Goal: Complete application form: Complete application form

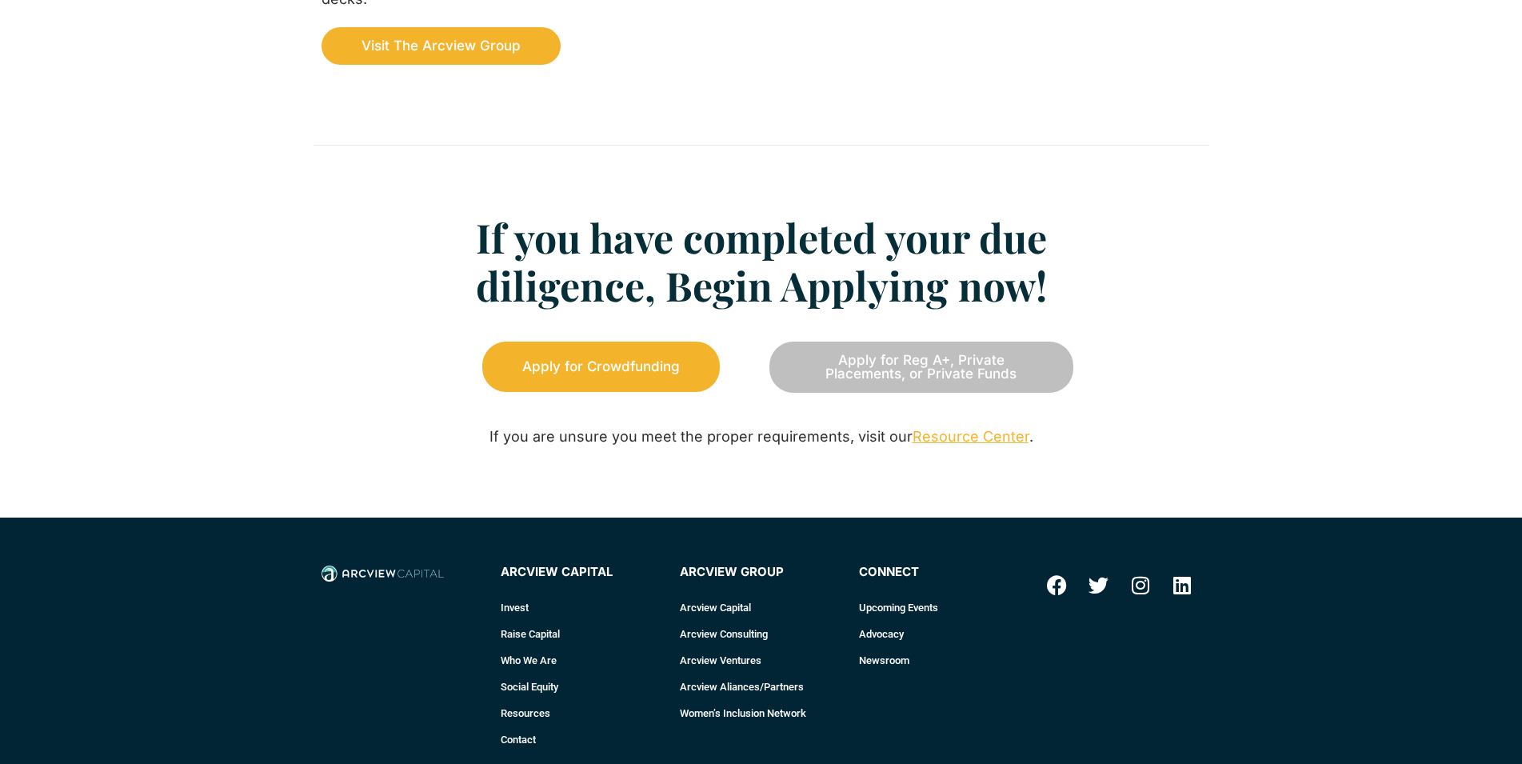
scroll to position [1958, 0]
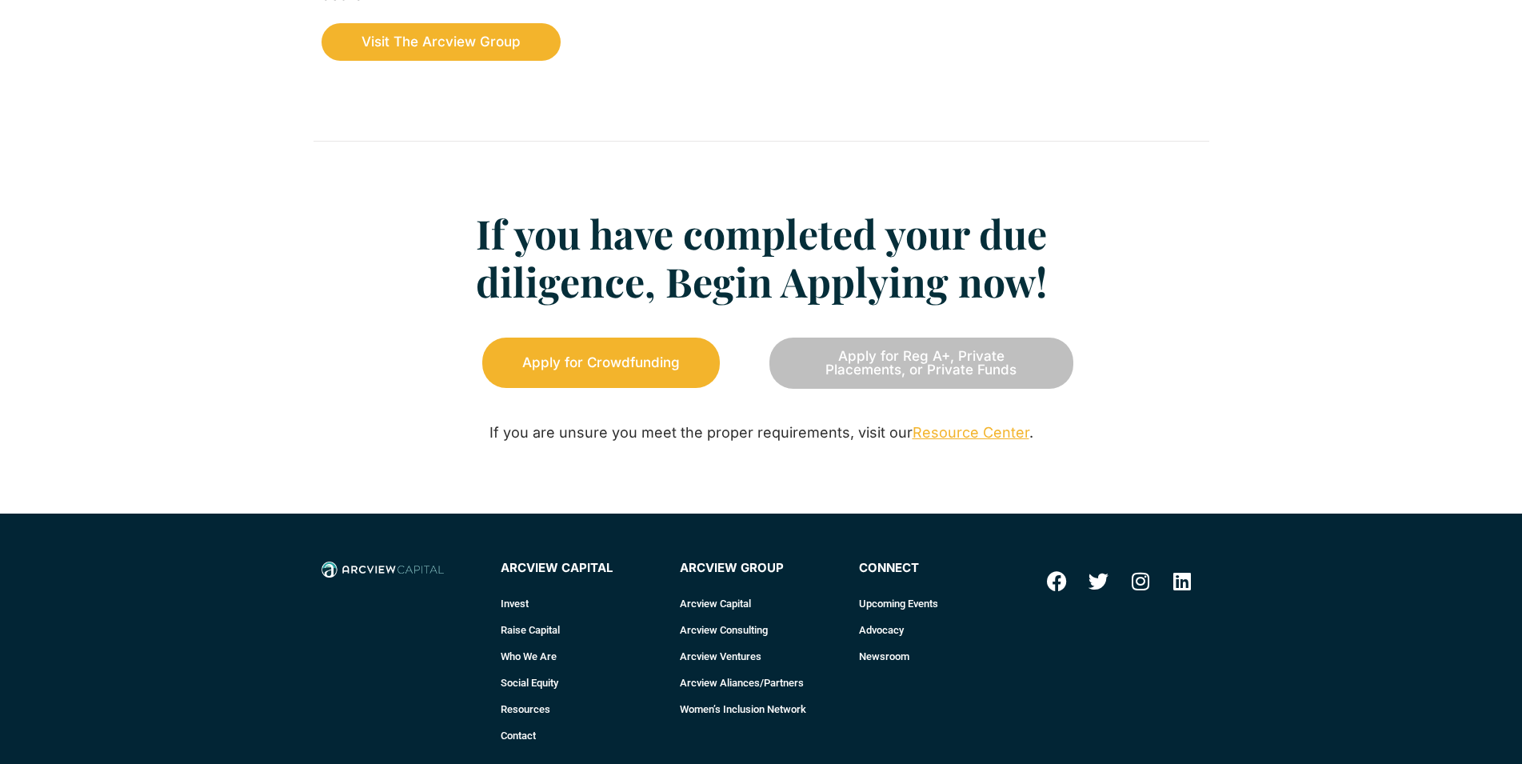
click at [923, 373] on span "Apply for Reg A+, Private Placements, or Private Funds" at bounding box center [921, 362] width 224 height 27
click at [835, 380] on link "Apply for Reg A+, Private Placements, or Private Funds" at bounding box center [921, 362] width 304 height 51
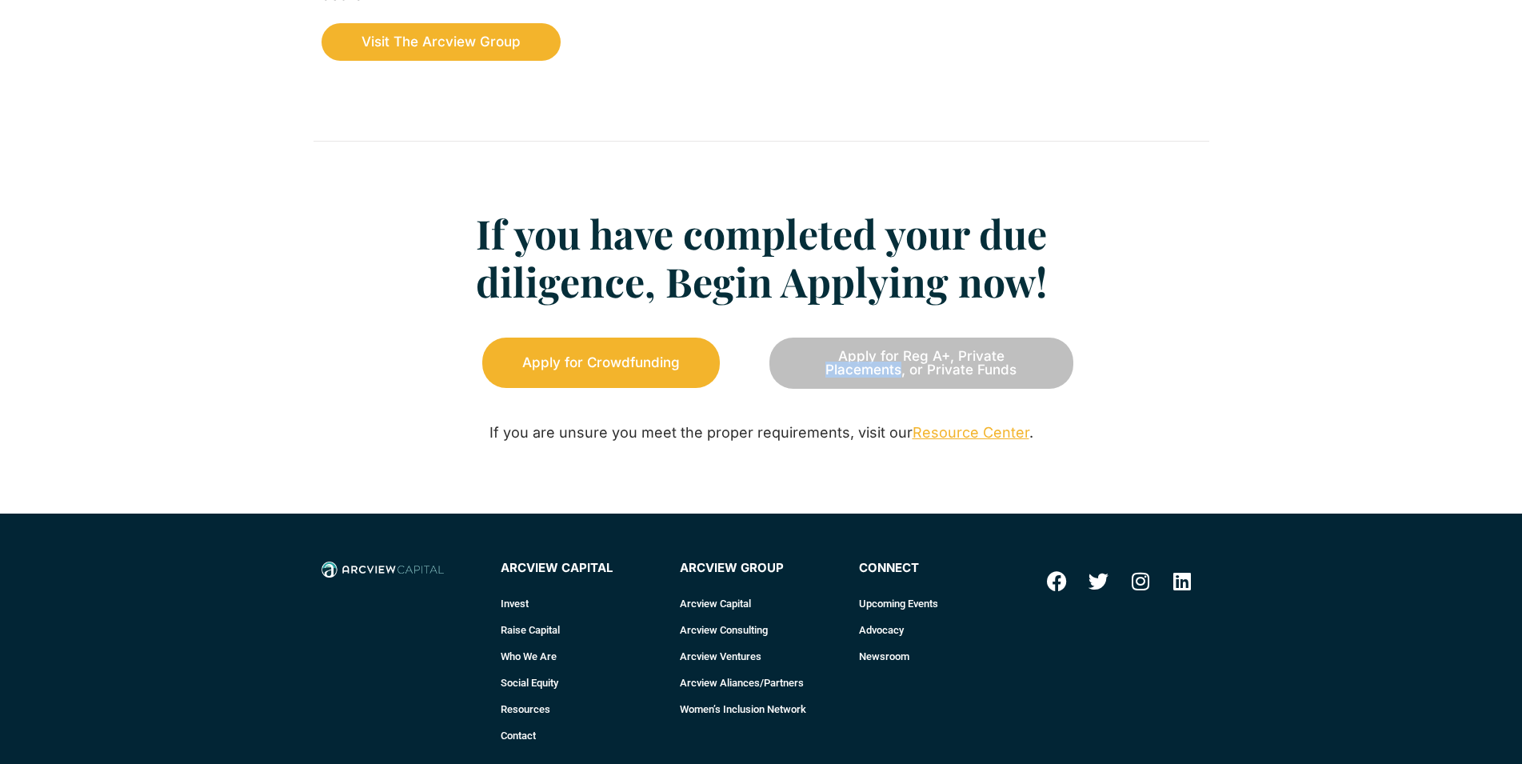
click at [835, 380] on link "Apply for Reg A+, Private Placements, or Private Funds" at bounding box center [921, 362] width 304 height 51
click at [664, 368] on span "Apply for Crowdfunding" at bounding box center [601, 363] width 158 height 14
click at [940, 388] on link "Apply for Reg A+, Private Placements, or Private Funds" at bounding box center [921, 362] width 304 height 51
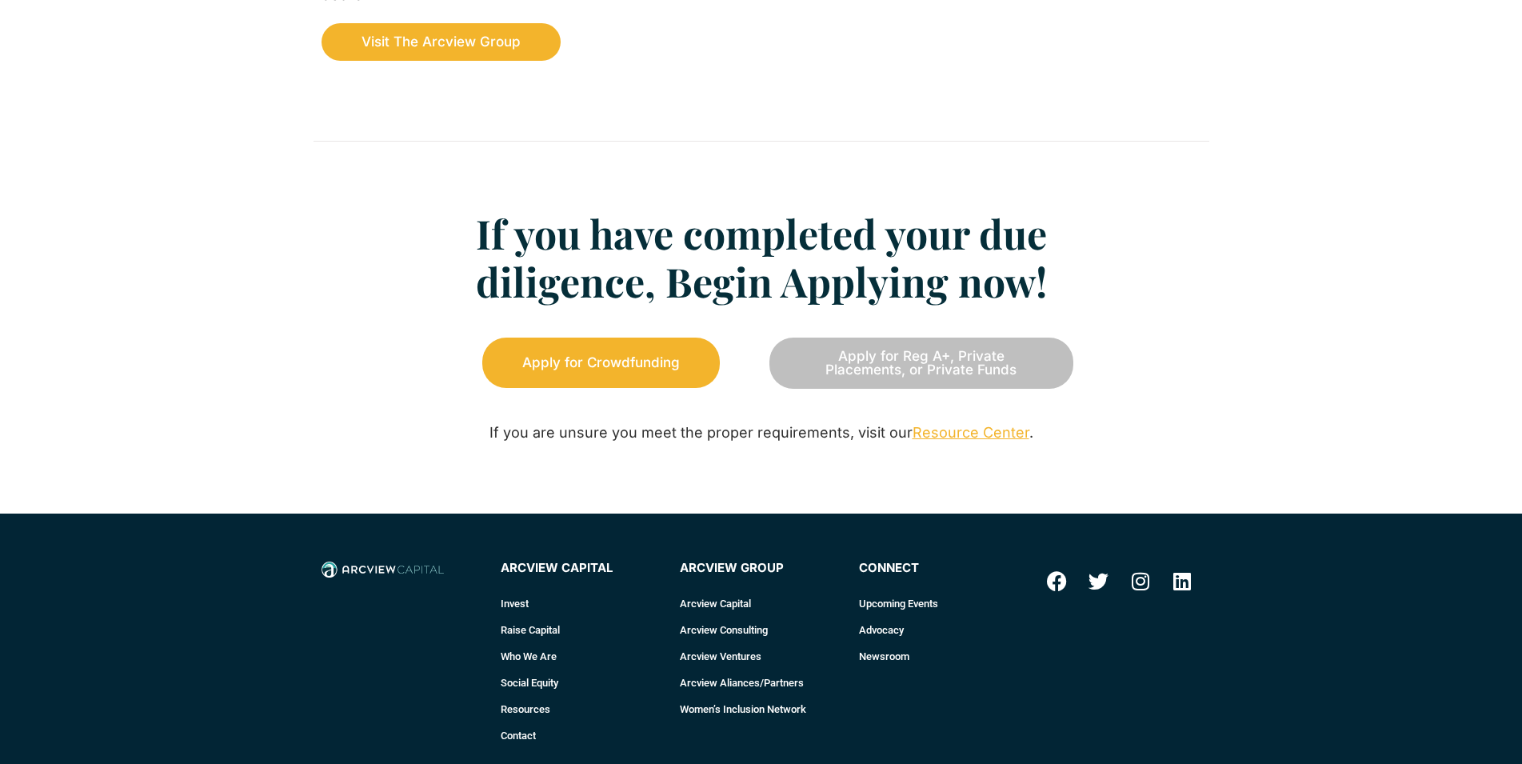
click at [940, 388] on link "Apply for Reg A+, Private Placements, or Private Funds" at bounding box center [921, 362] width 304 height 51
click at [940, 387] on link "Apply for Reg A+, Private Placements, or Private Funds" at bounding box center [921, 362] width 304 height 51
click at [936, 363] on span "Apply for Reg A+, Private Placements, or Private Funds" at bounding box center [921, 362] width 224 height 27
click at [935, 365] on span "Apply for Reg A+, Private Placements, or Private Funds" at bounding box center [921, 362] width 224 height 27
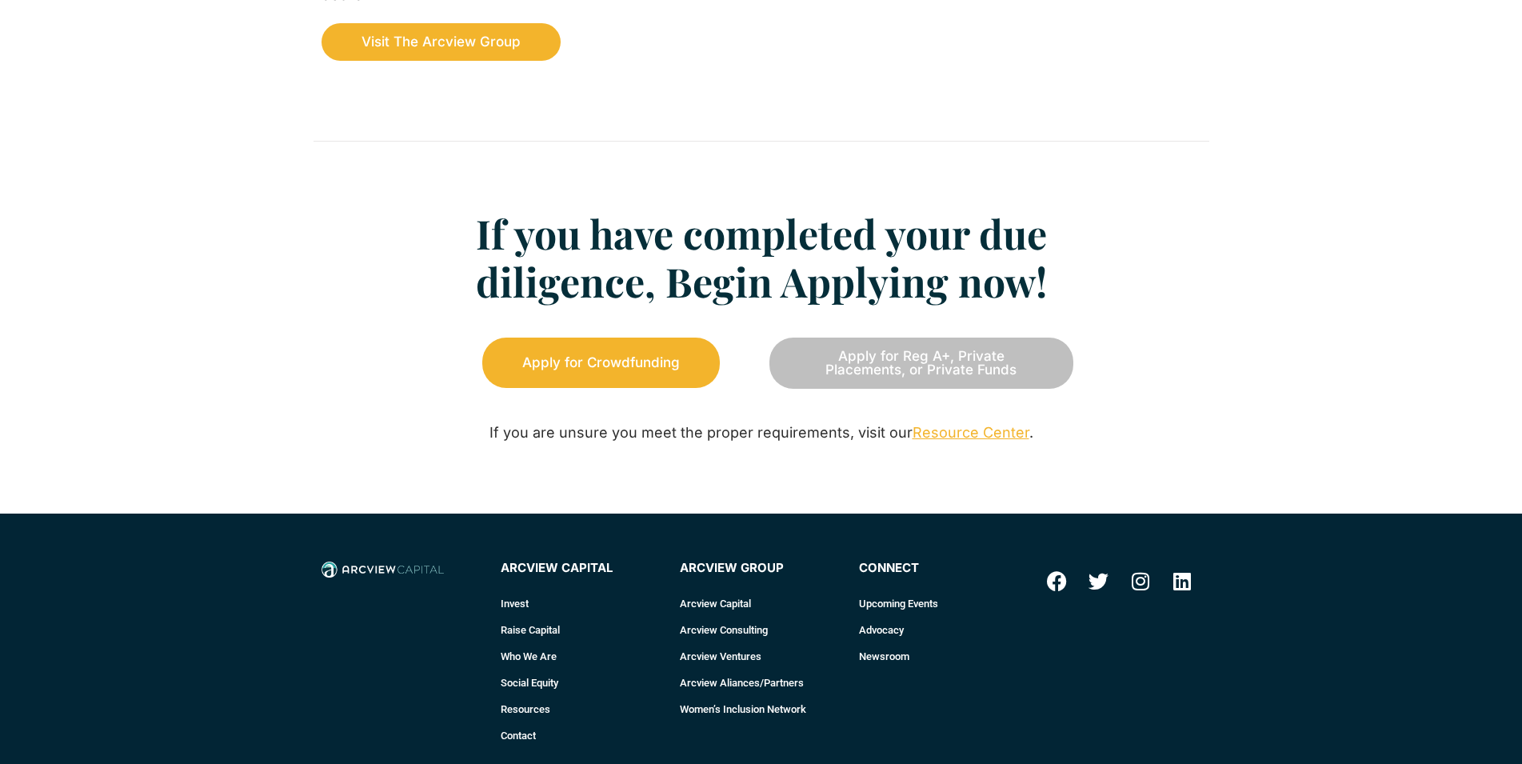
click at [935, 365] on span "Apply for Reg A+, Private Placements, or Private Funds" at bounding box center [921, 362] width 224 height 27
click at [812, 413] on div "If you are unsure you meet the proper requirements, visit our Resource Center ." at bounding box center [761, 433] width 640 height 41
drag, startPoint x: 1028, startPoint y: 373, endPoint x: 773, endPoint y: 338, distance: 257.5
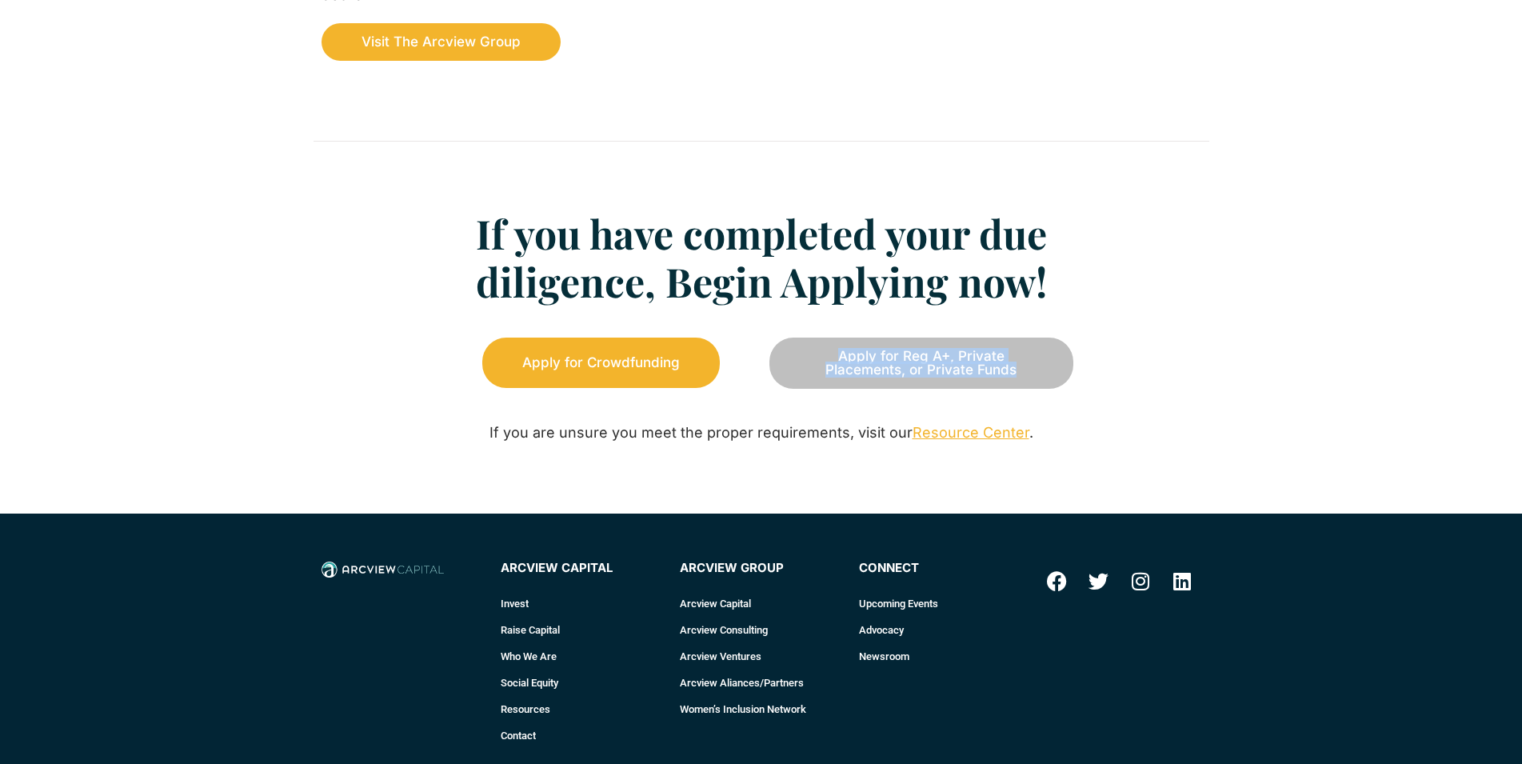
click at [773, 338] on div "Apply for Reg A+, Private Placements, or Private Funds" at bounding box center [921, 362] width 304 height 51
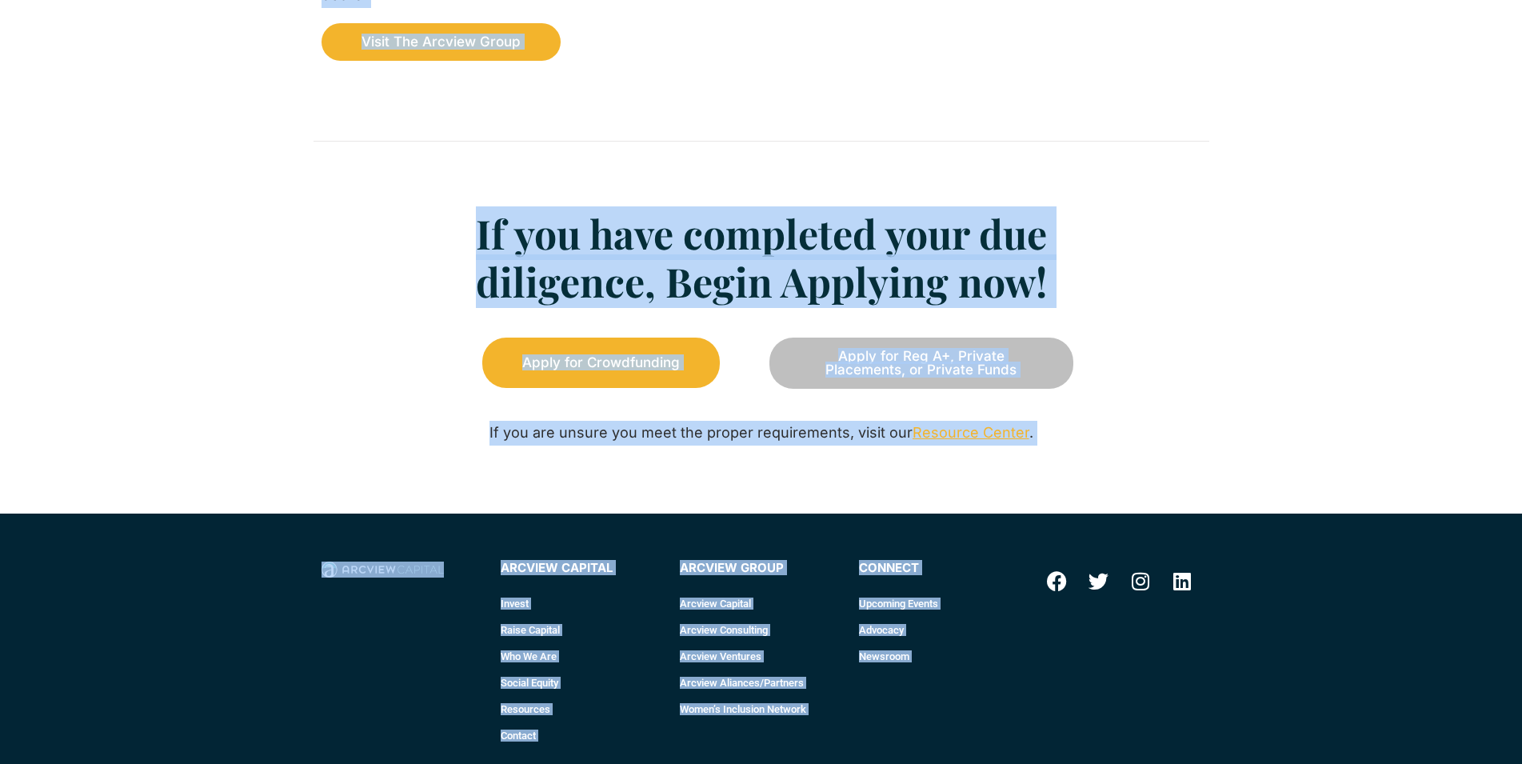
click at [944, 381] on link "Apply for Reg A+, Private Placements, or Private Funds" at bounding box center [921, 362] width 304 height 51
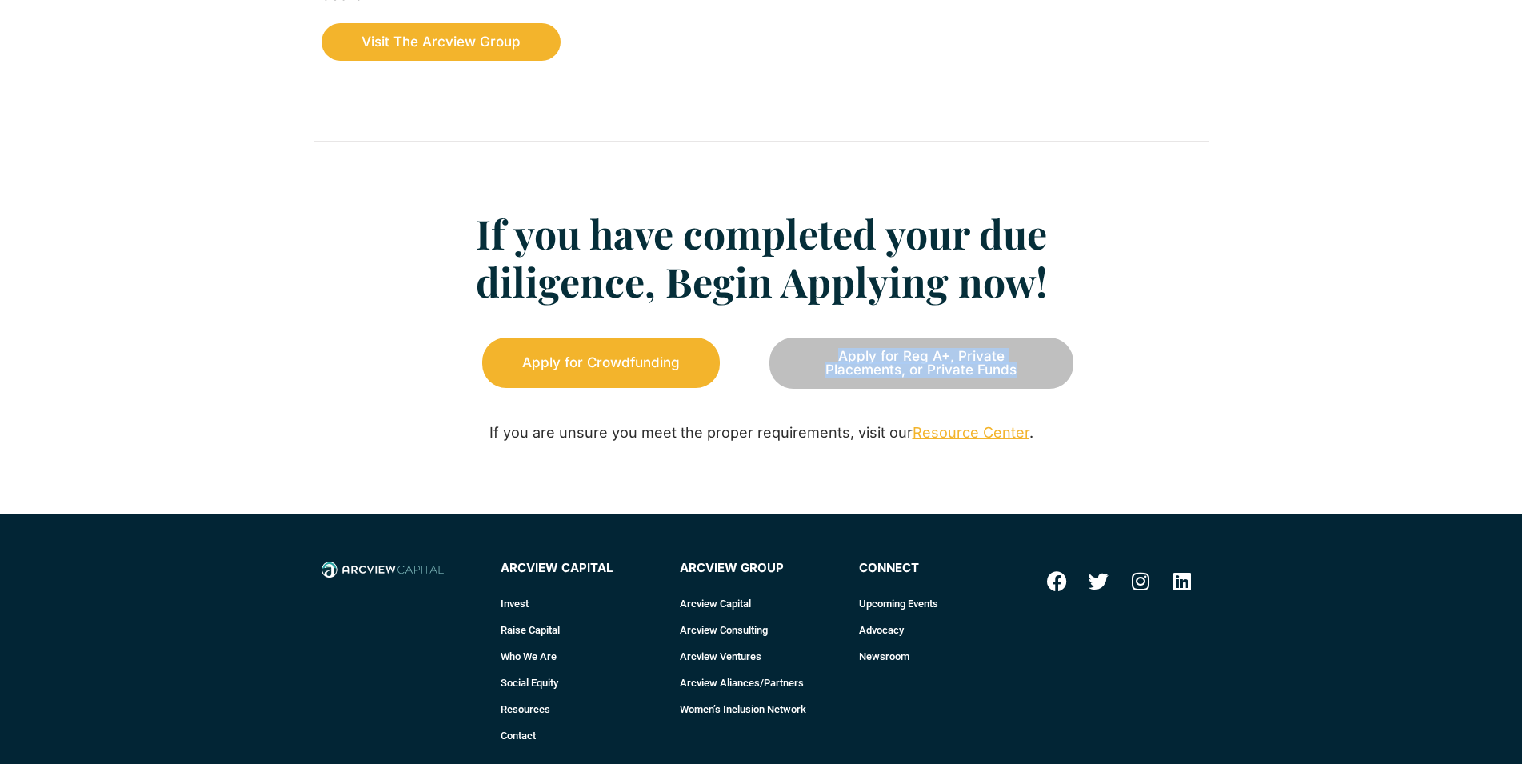
drag, startPoint x: 1022, startPoint y: 372, endPoint x: 793, endPoint y: 357, distance: 230.0
click at [778, 352] on link "Apply for Reg A+, Private Placements, or Private Funds" at bounding box center [921, 362] width 304 height 51
copy span "Apply for Reg A+, Private Placements, or Private Funds"
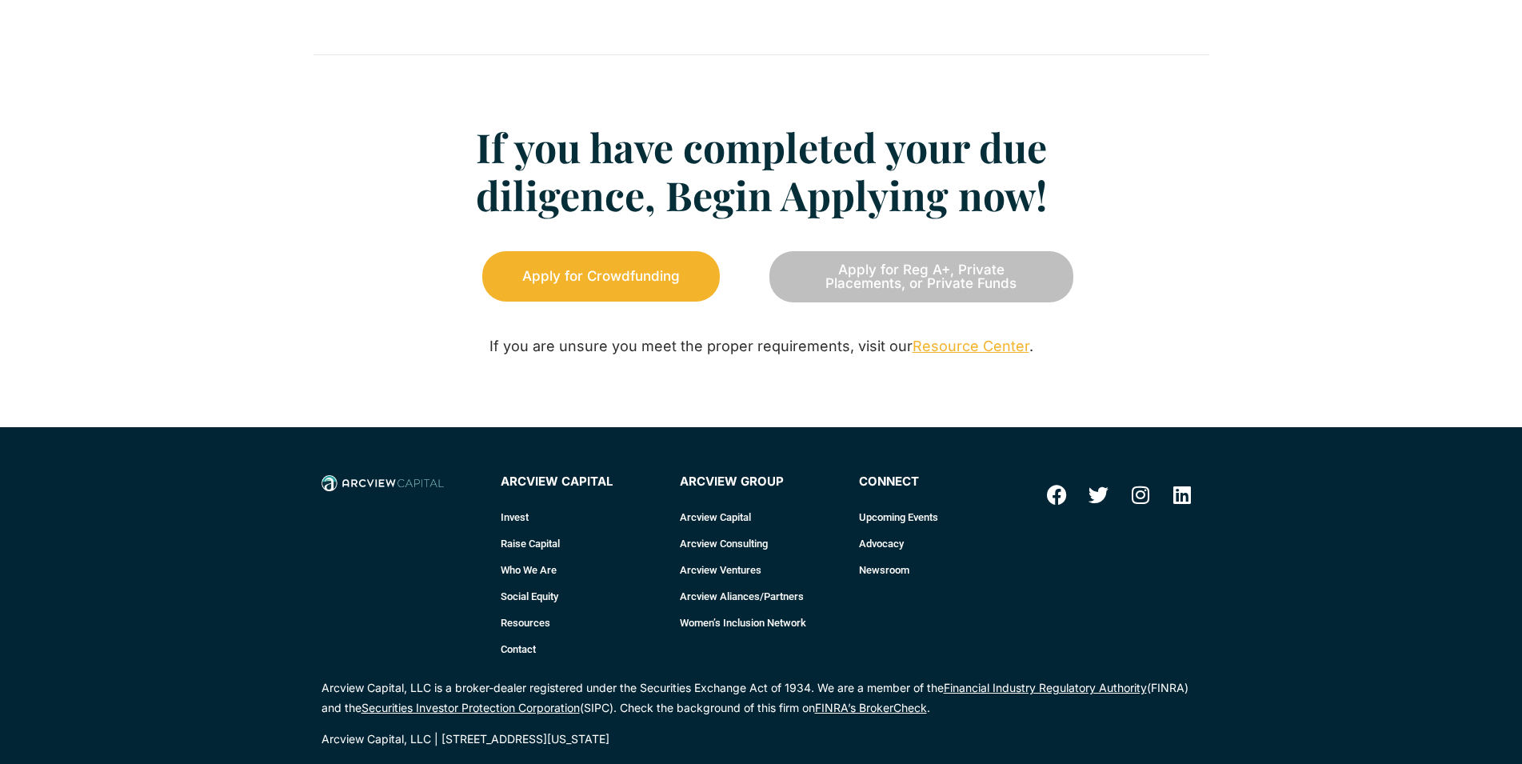
scroll to position [2039, 0]
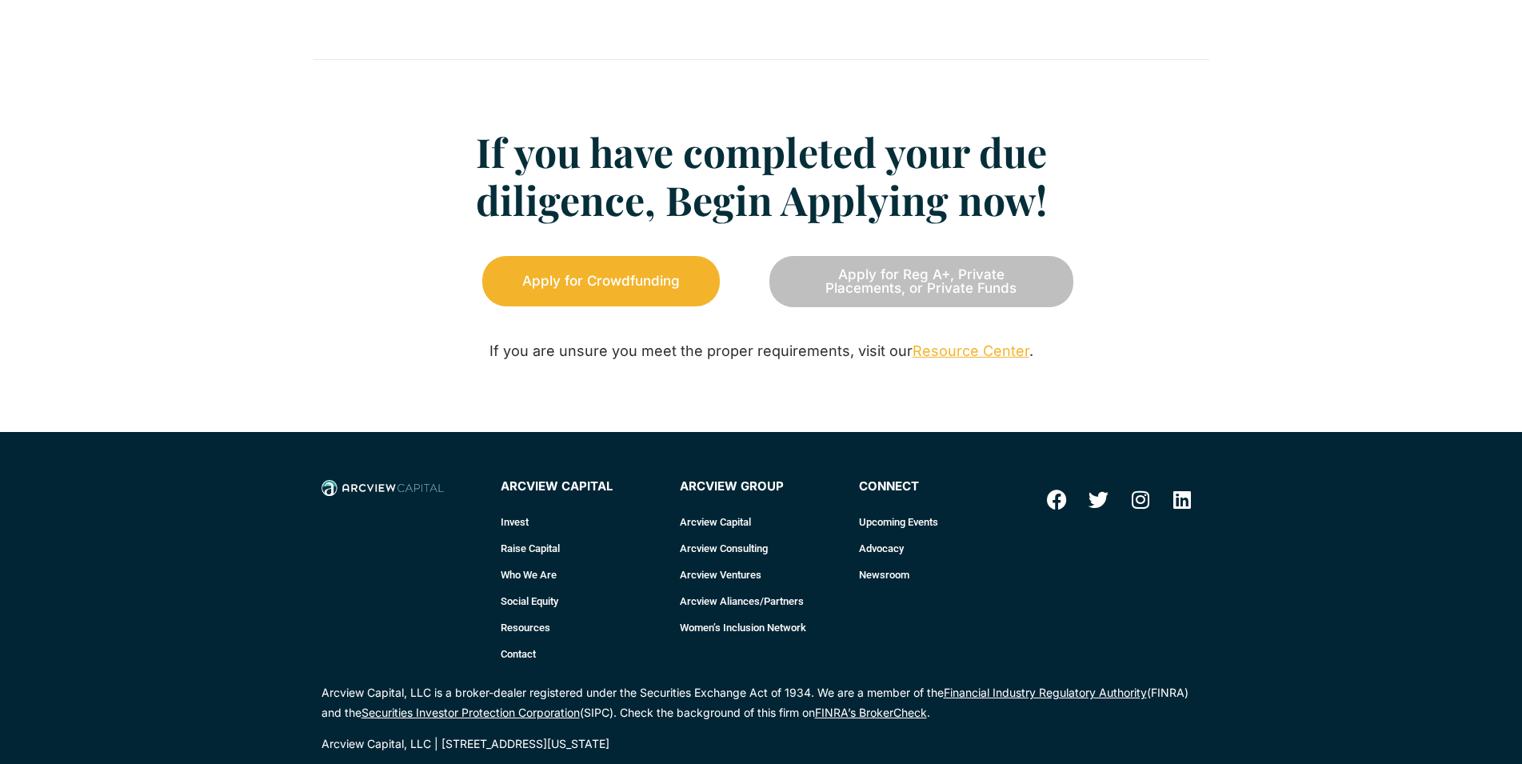
click at [915, 289] on span "Apply for Reg A+, Private Placements, or Private Funds" at bounding box center [921, 281] width 224 height 27
click at [915, 288] on span "Apply for Reg A+, Private Placements, or Private Funds" at bounding box center [921, 281] width 224 height 27
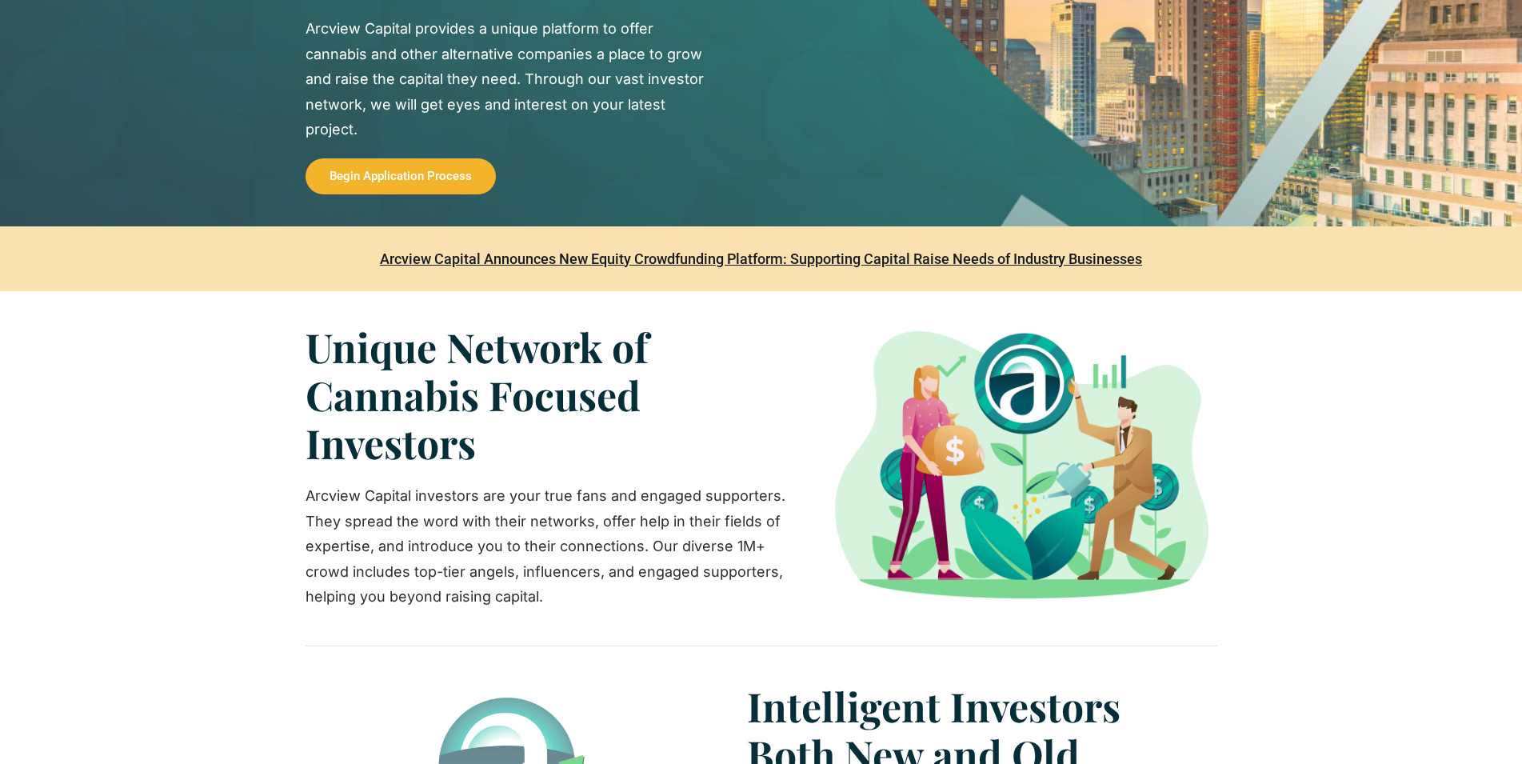
scroll to position [0, 0]
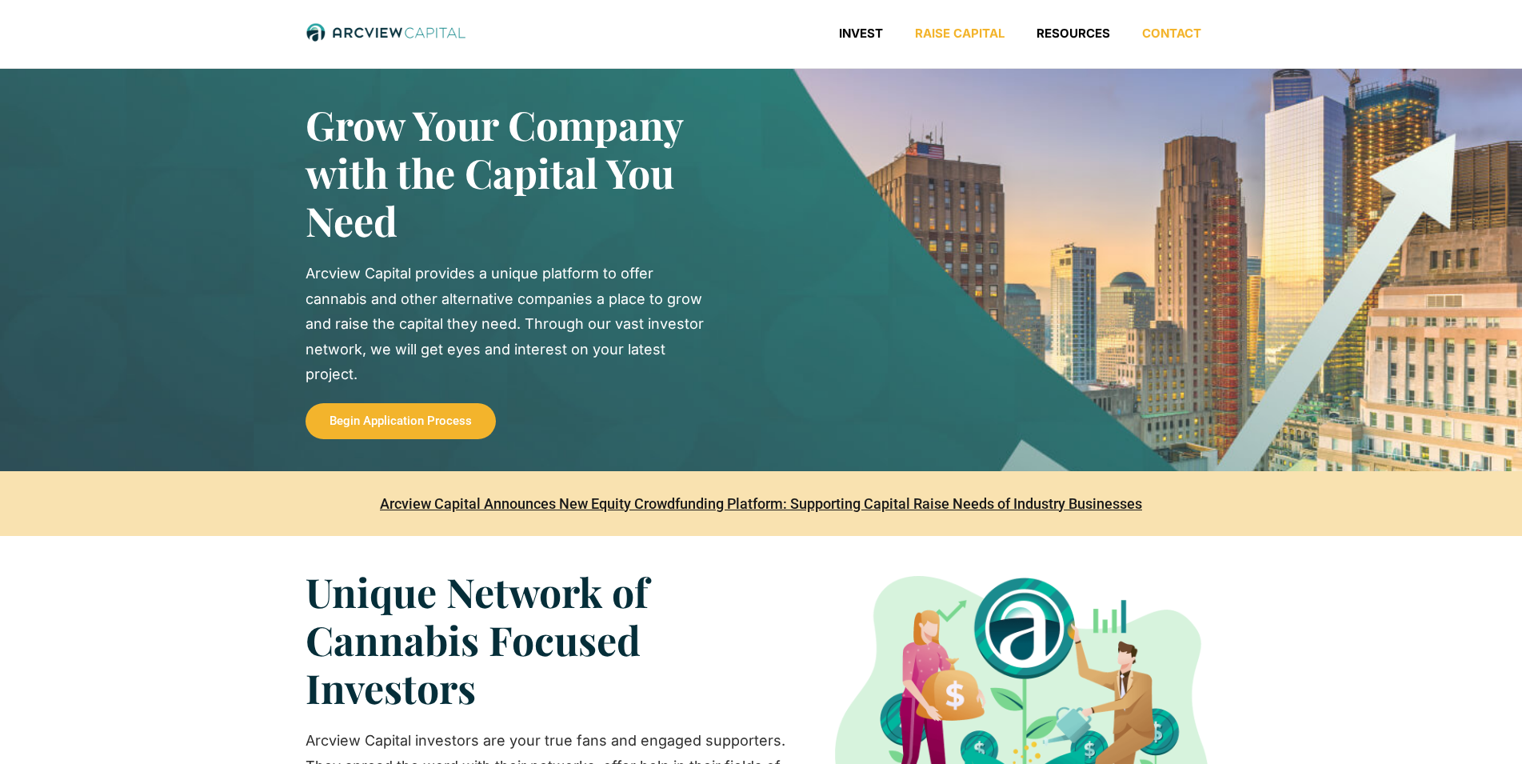
click at [1160, 38] on link "Contact" at bounding box center [1171, 34] width 91 height 16
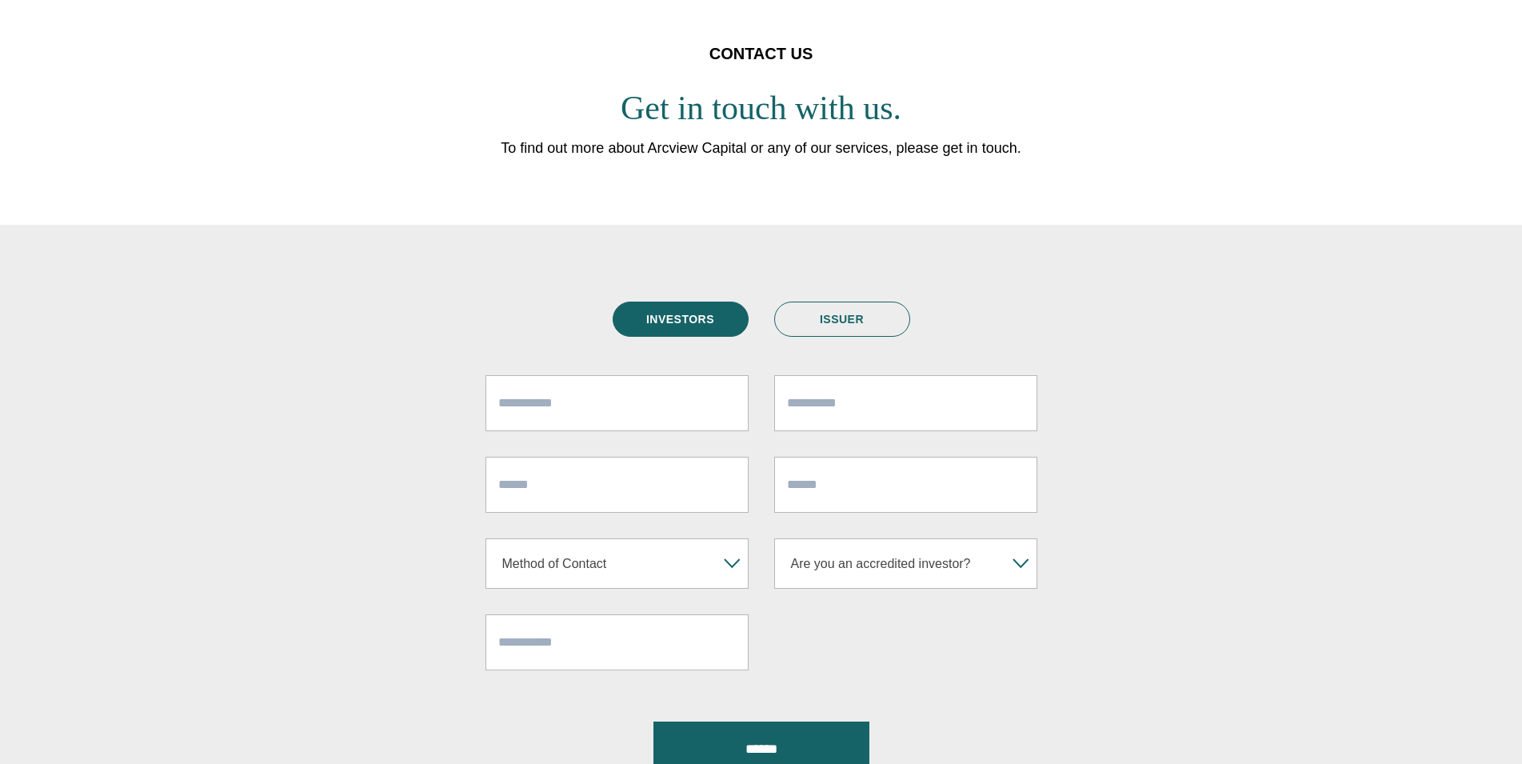
scroll to position [82, 0]
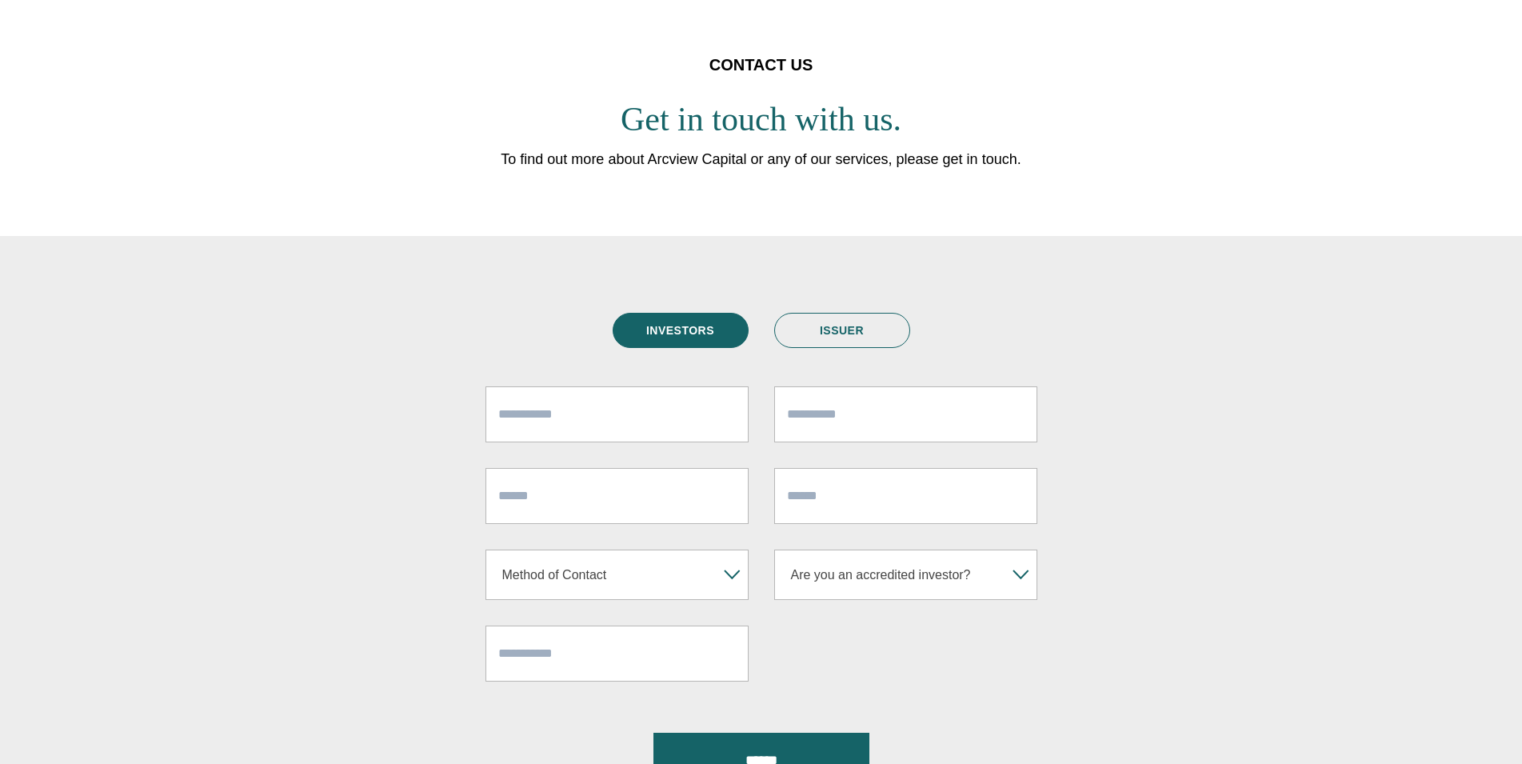
click at [857, 334] on link "ISSUER" at bounding box center [842, 330] width 136 height 35
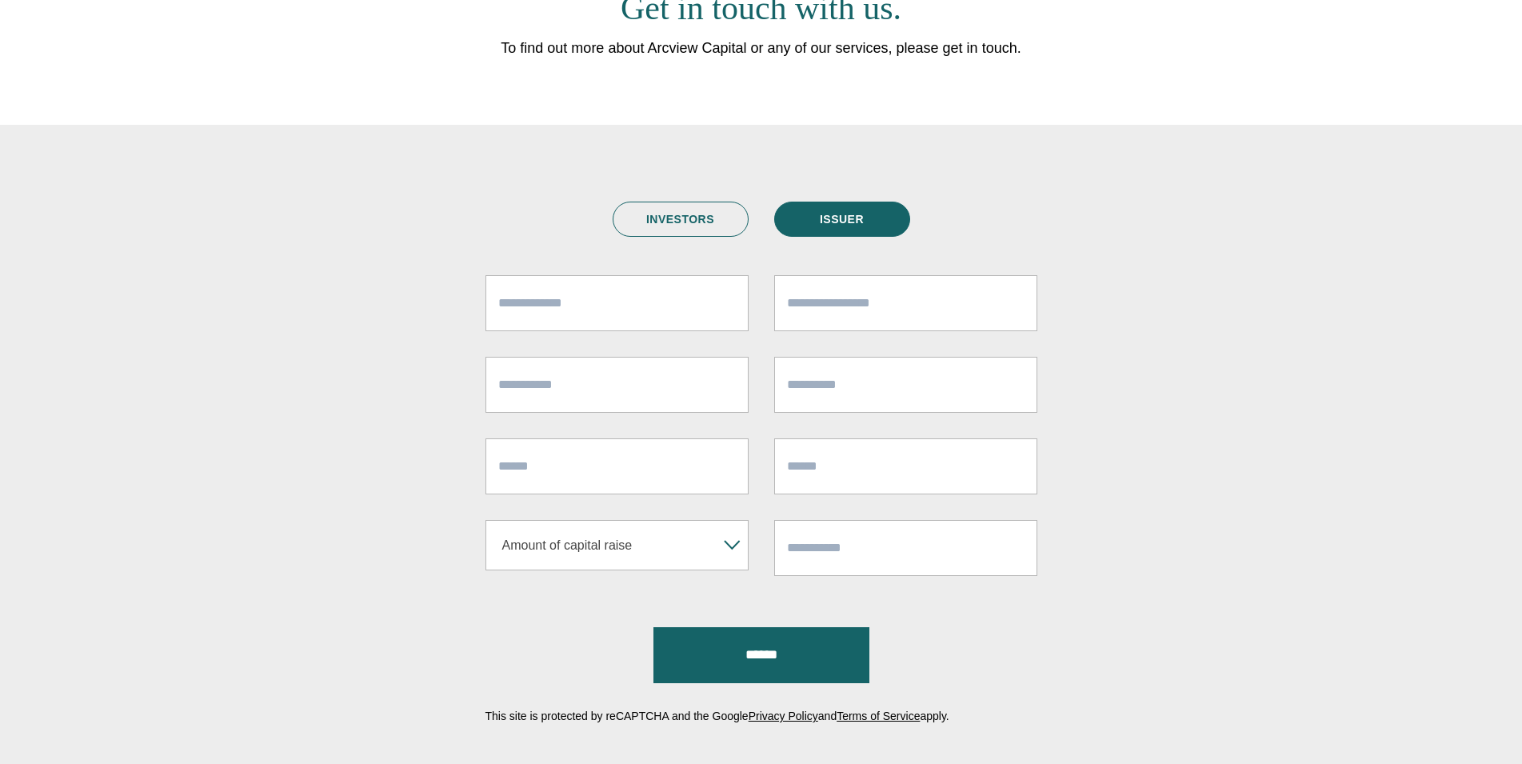
scroll to position [163, 0]
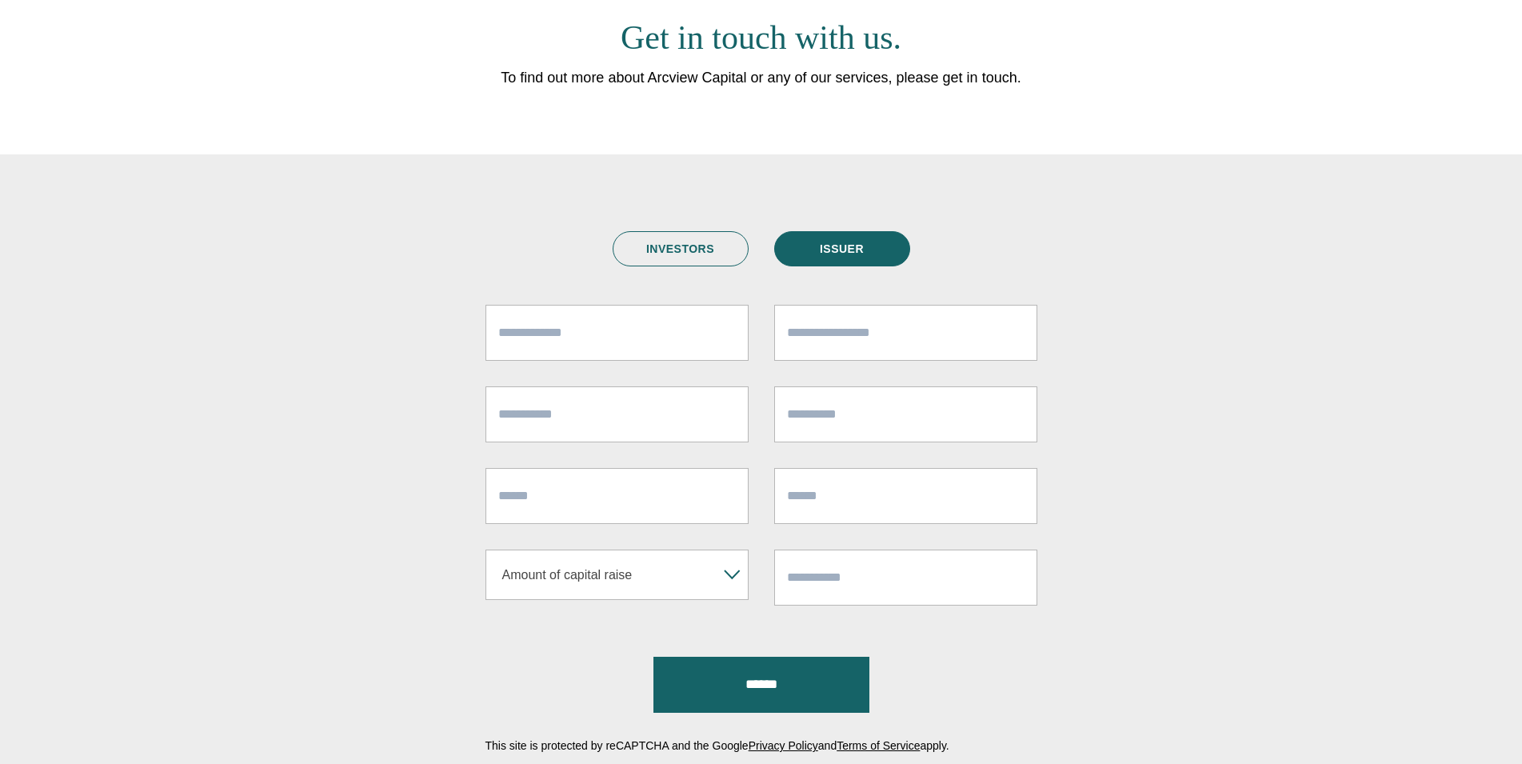
click at [593, 340] on input "Company Name*" at bounding box center [616, 333] width 263 height 56
type input "**********"
type input "********"
type input "*****"
type input "********"
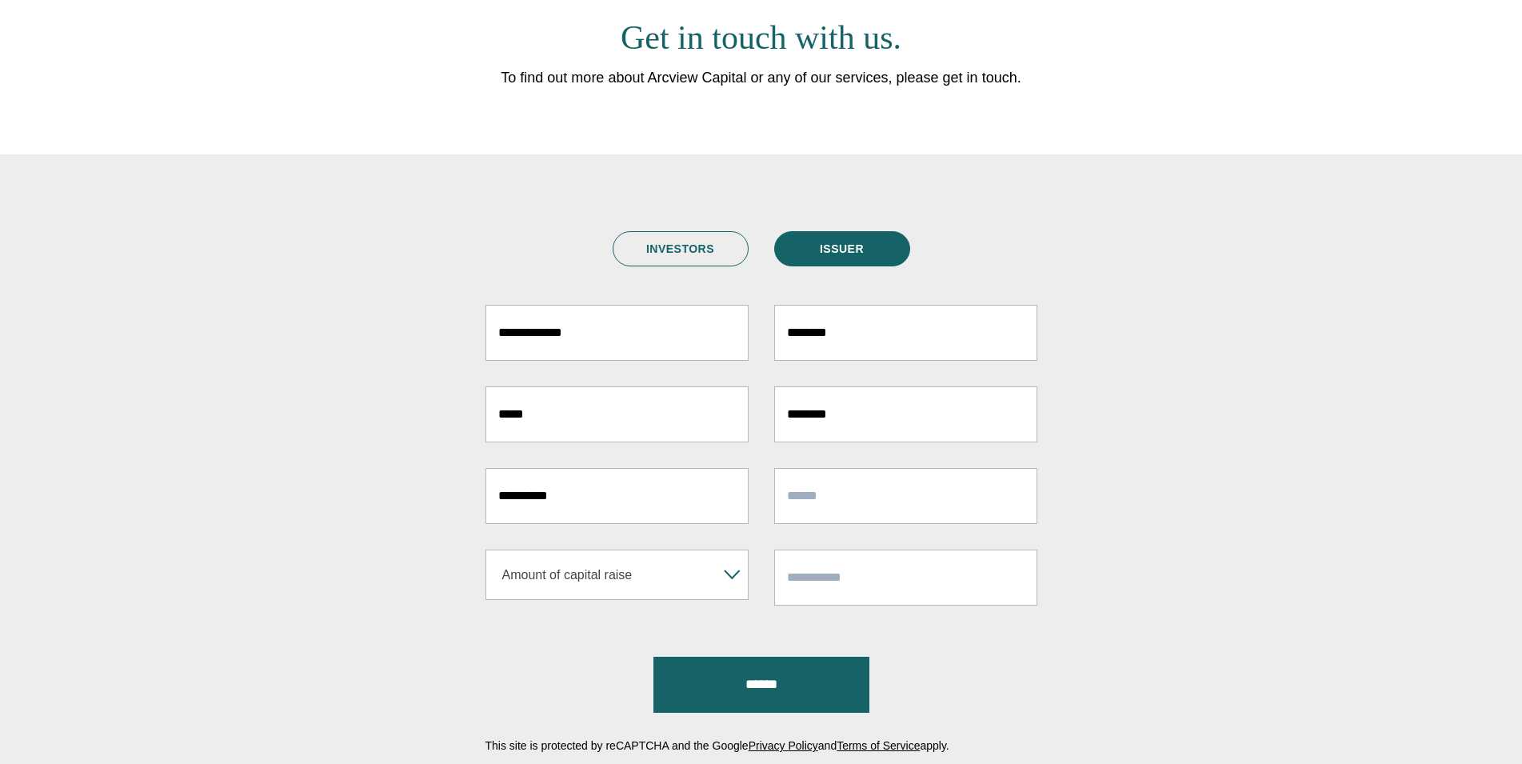
type input "**********"
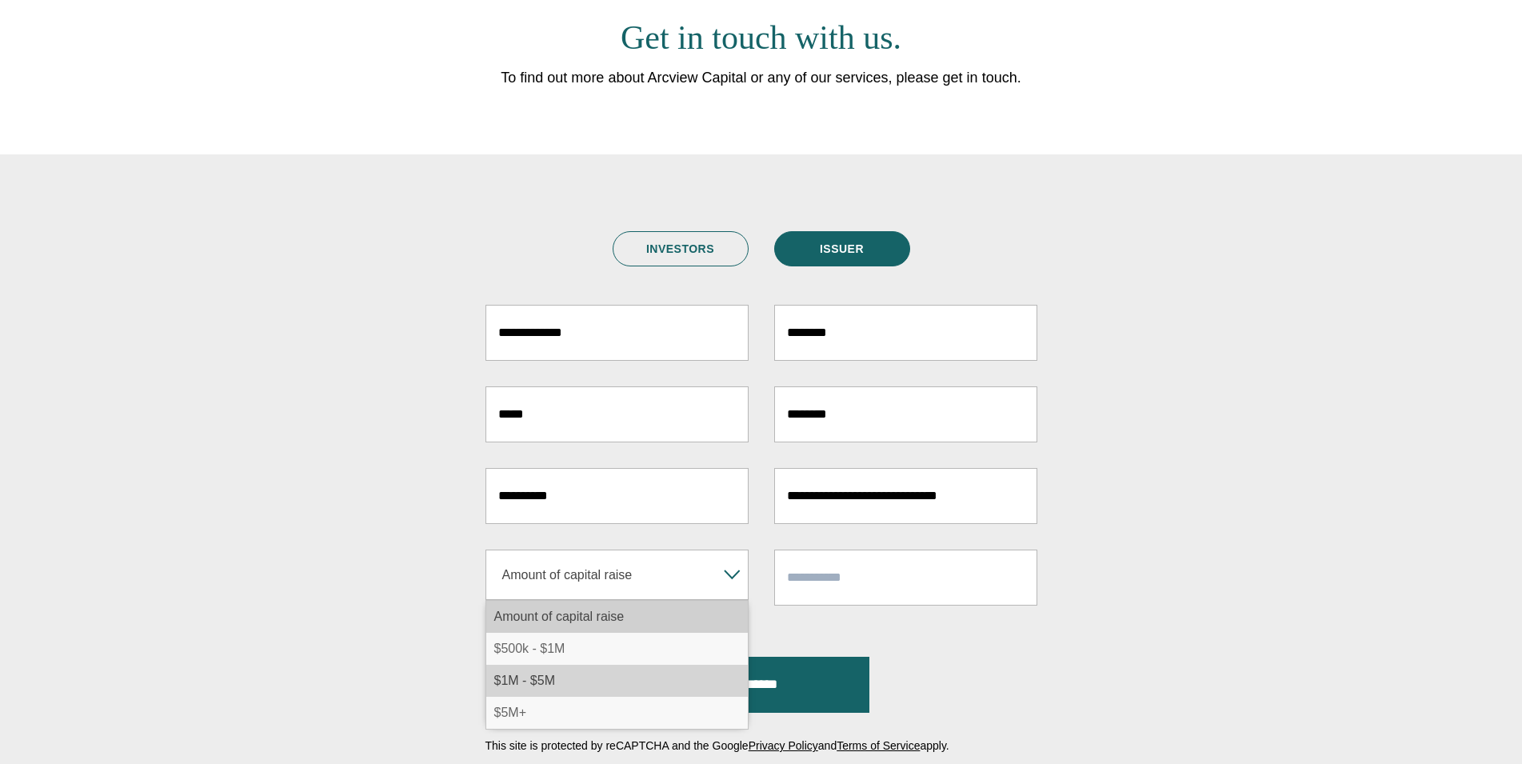
click at [594, 685] on li "$1M - $5M" at bounding box center [617, 681] width 262 height 32
select select "*********"
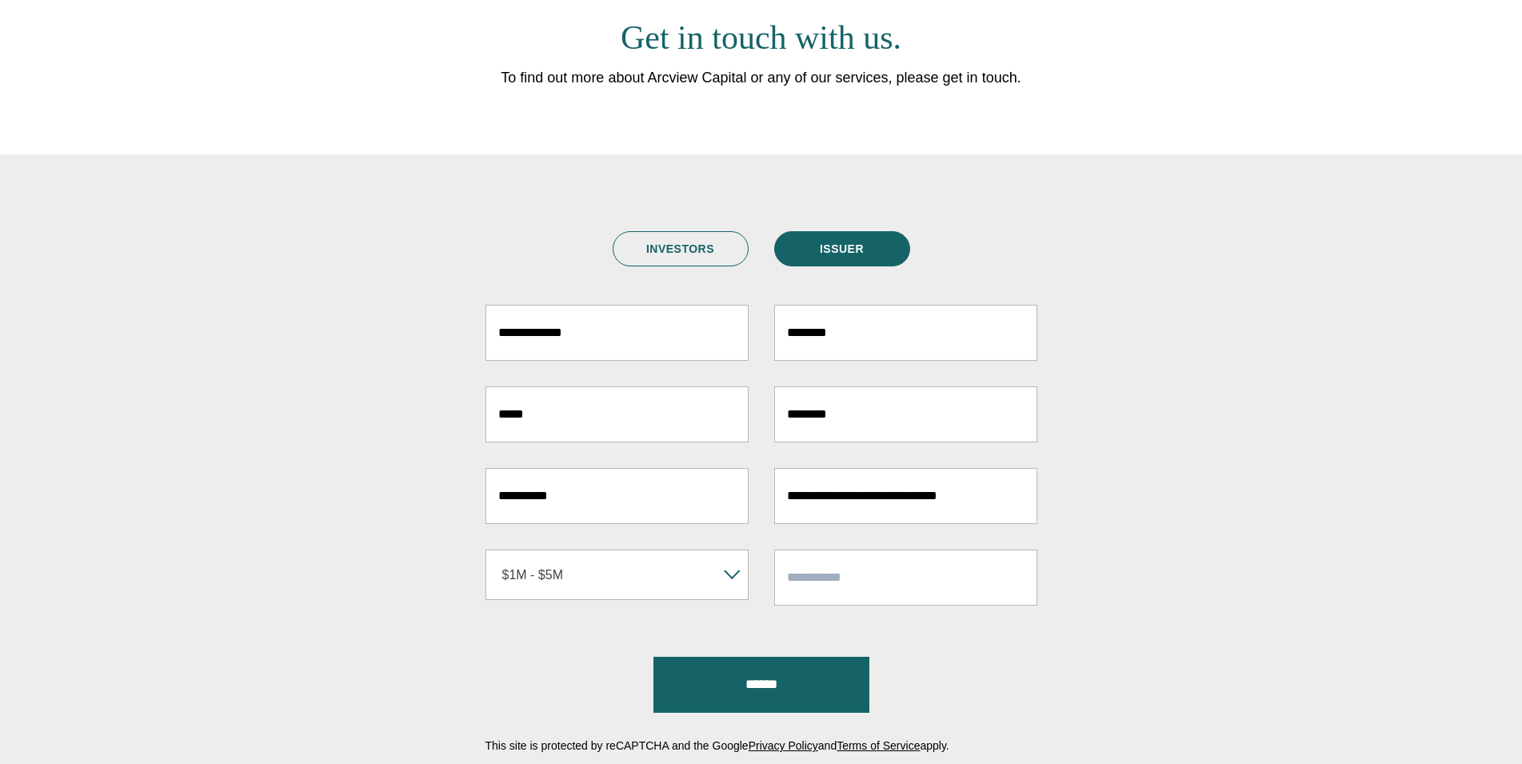
click at [876, 574] on input "Referred By" at bounding box center [905, 577] width 263 height 56
type input "*"
type input "**********"
click at [825, 670] on input "******" at bounding box center [761, 685] width 216 height 56
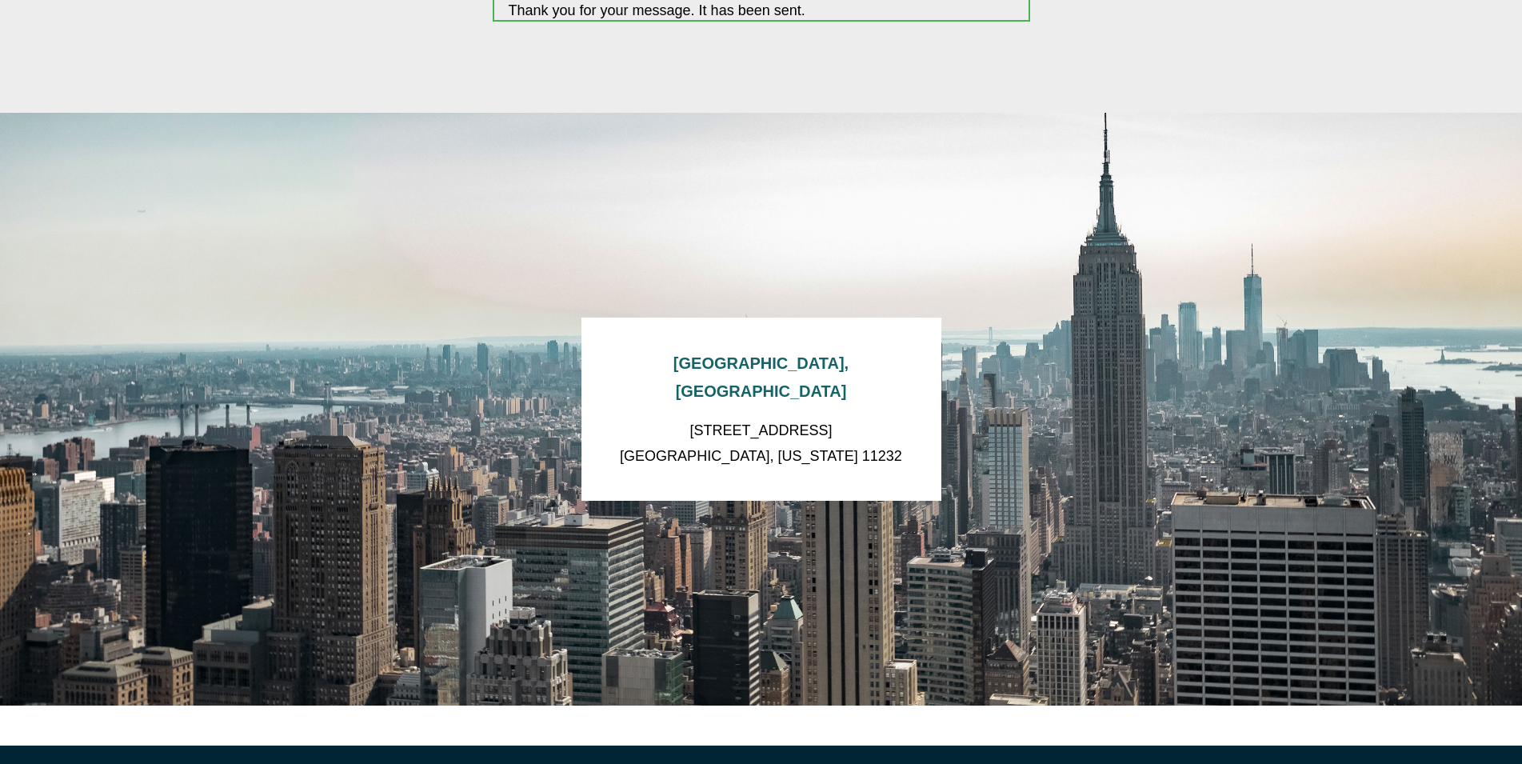
scroll to position [1060, 0]
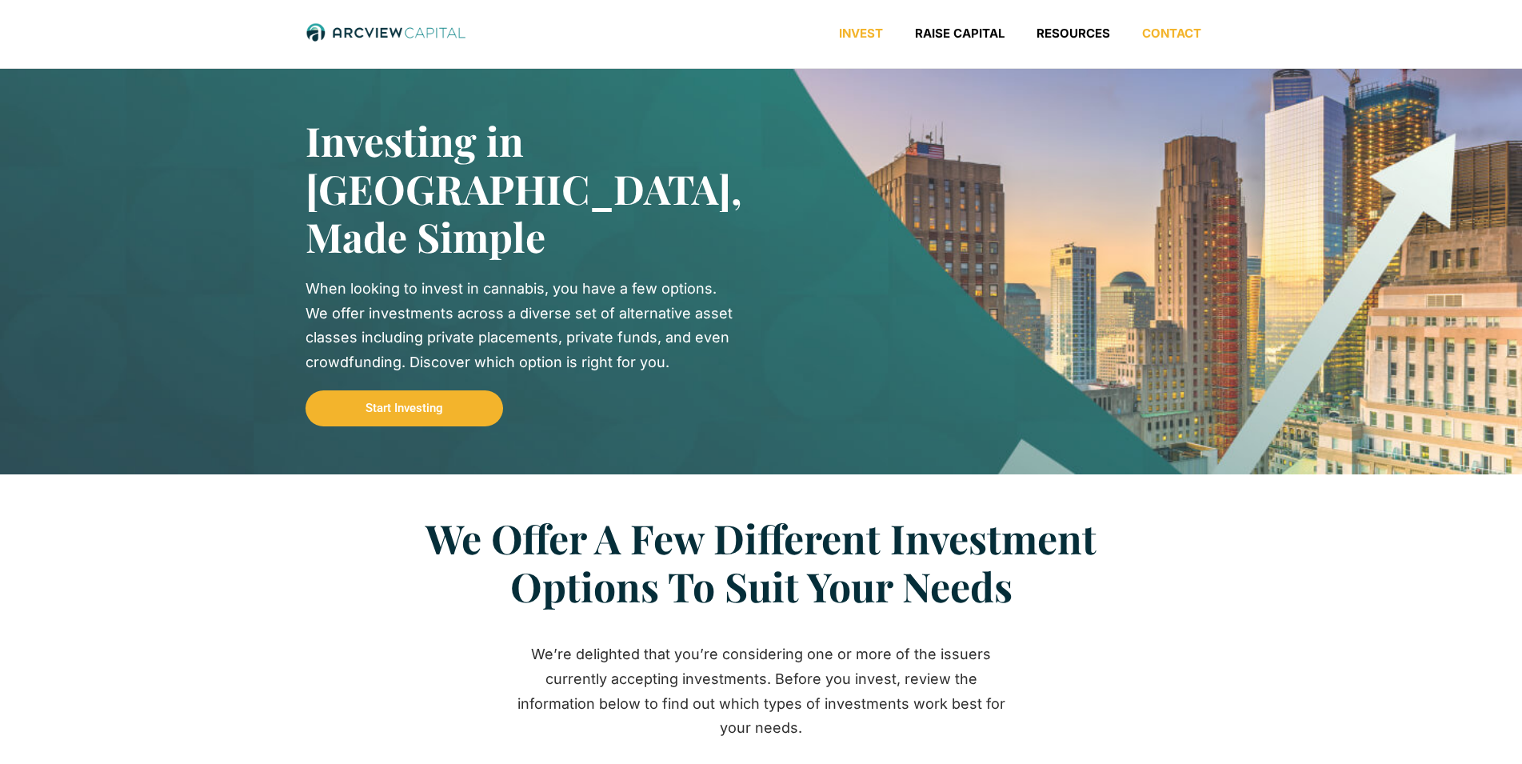
click at [1168, 34] on link "Contact" at bounding box center [1171, 34] width 91 height 16
click at [1170, 37] on link "Contact" at bounding box center [1171, 34] width 91 height 16
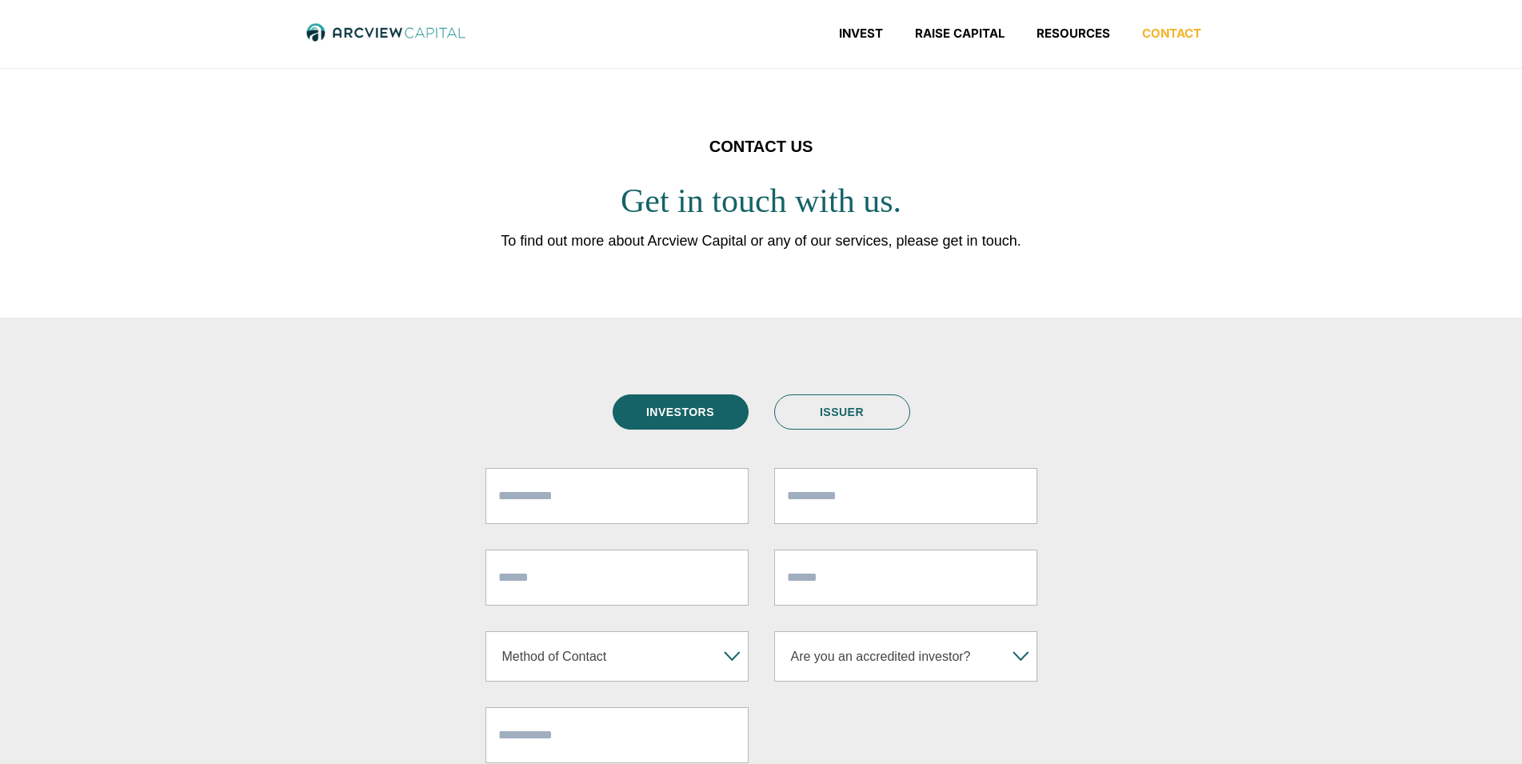
click at [861, 408] on link "ISSUER" at bounding box center [842, 411] width 136 height 35
